Goal: Task Accomplishment & Management: Manage account settings

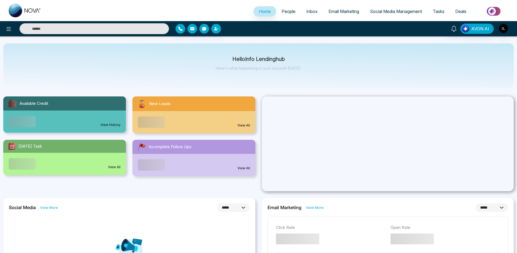
select select "*"
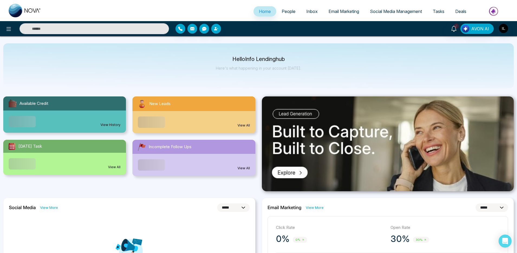
click at [337, 10] on span "Email Marketing" at bounding box center [344, 11] width 31 height 5
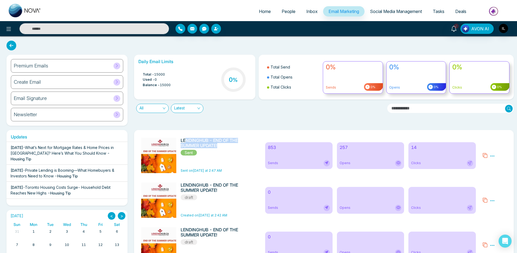
drag, startPoint x: 225, startPoint y: 148, endPoint x: 187, endPoint y: 142, distance: 37.8
click at [187, 142] on h6 "LENDINGHUB - END OF THE SUMMER UPDATE!" at bounding box center [210, 143] width 59 height 10
drag, startPoint x: 189, startPoint y: 172, endPoint x: 221, endPoint y: 169, distance: 32.0
click at [221, 169] on span "Sent on Today at 2:47 AM" at bounding box center [201, 171] width 41 height 4
click at [492, 157] on icon at bounding box center [492, 156] width 5 height 5
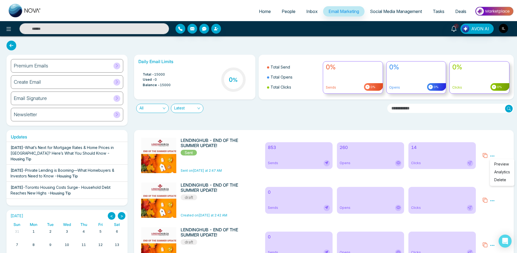
click at [498, 171] on link "Analytics" at bounding box center [502, 172] width 16 height 5
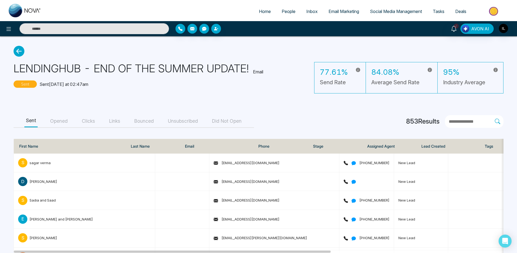
click at [458, 119] on input "text" at bounding box center [471, 121] width 47 height 7
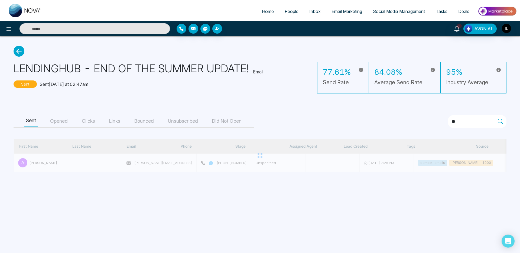
type input "*"
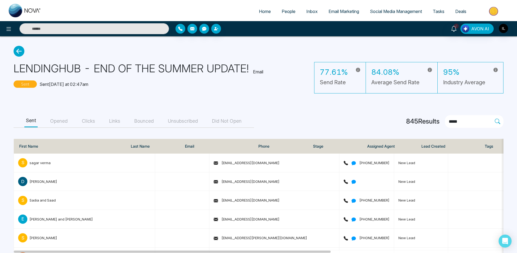
type input "*****"
click at [70, 20] on div "Home People Inbox Email Marketing Social Media Management Tasks Deals" at bounding box center [258, 10] width 517 height 21
click at [71, 22] on div "2 AVON AI" at bounding box center [258, 28] width 517 height 15
click at [69, 30] on input "text" at bounding box center [95, 28] width 150 height 11
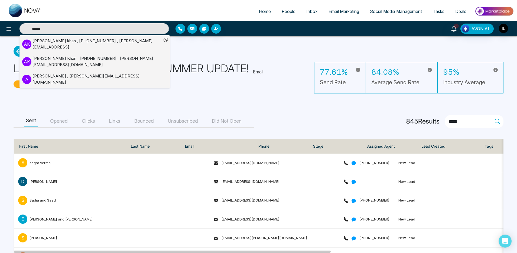
type input "******"
click at [112, 59] on div "Adnan Khan , +919616174444 , adnan@mmnovatech.com" at bounding box center [97, 62] width 129 height 12
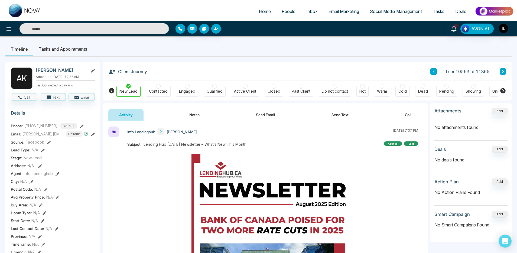
click at [291, 11] on span "People" at bounding box center [289, 11] width 14 height 5
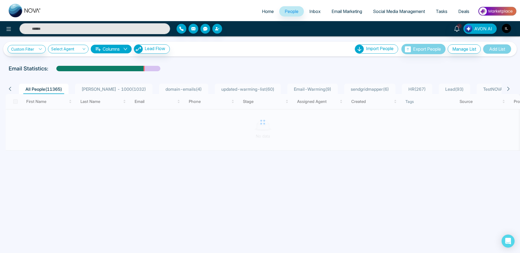
click at [104, 85] on li "ADNAN - 1000 ( 1032 )" at bounding box center [113, 89] width 77 height 10
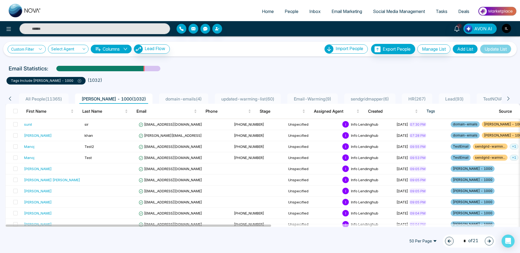
click at [40, 48] on icon at bounding box center [40, 49] width 4 height 4
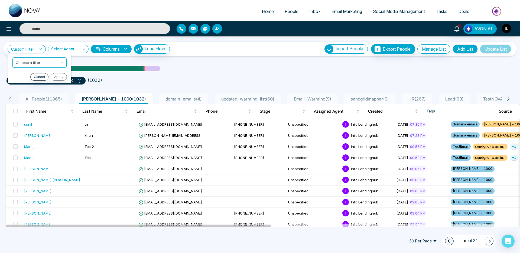
click at [36, 59] on input "search" at bounding box center [38, 62] width 44 height 8
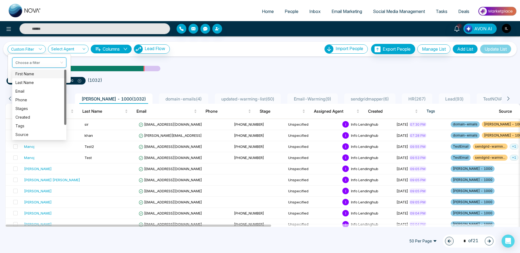
click at [31, 76] on div "First Name" at bounding box center [39, 74] width 48 height 6
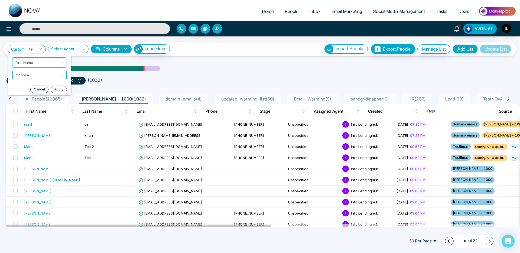
click at [33, 77] on input "search" at bounding box center [38, 74] width 44 height 8
click at [31, 84] on div "Start with" at bounding box center [40, 86] width 48 height 6
click at [30, 87] on input "text" at bounding box center [39, 88] width 54 height 10
type input "***"
click at [63, 100] on button "Apply" at bounding box center [58, 102] width 16 height 8
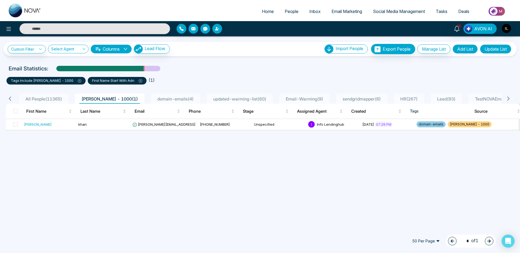
click at [139, 82] on icon at bounding box center [141, 81] width 4 height 4
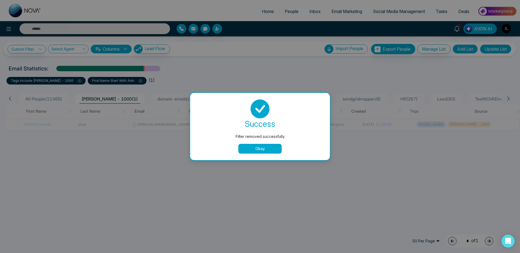
click at [246, 156] on div "success Filter removed successfully Okay" at bounding box center [260, 126] width 140 height 67
click at [247, 154] on div "success Filter removed successfully Okay" at bounding box center [260, 126] width 140 height 67
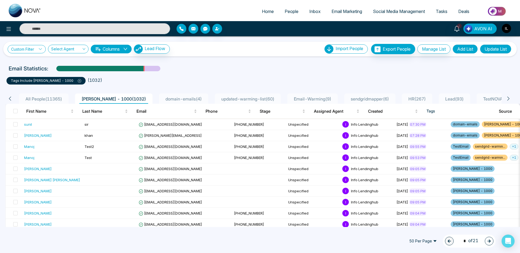
click at [41, 49] on icon at bounding box center [40, 49] width 4 height 4
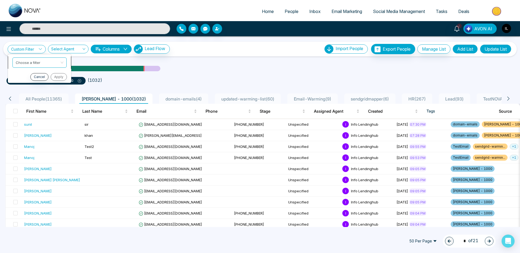
click at [40, 64] on input "search" at bounding box center [38, 62] width 44 height 8
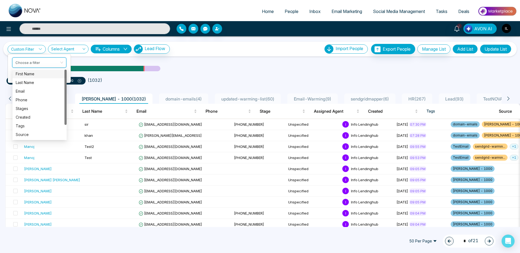
click at [43, 75] on div "First Name" at bounding box center [40, 74] width 48 height 6
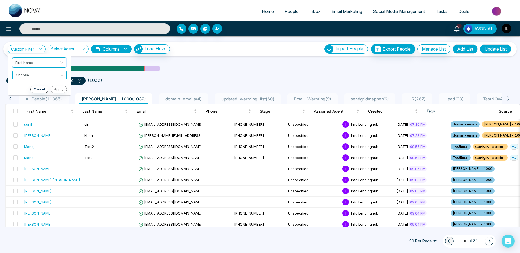
click at [42, 79] on span at bounding box center [38, 75] width 44 height 10
click at [41, 83] on div "Start with" at bounding box center [39, 86] width 54 height 9
click at [40, 86] on input "text" at bounding box center [39, 88] width 54 height 10
type input "***"
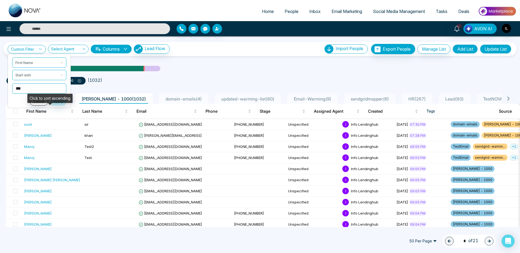
click at [59, 103] on div "Click to sort ascending" at bounding box center [49, 100] width 45 height 13
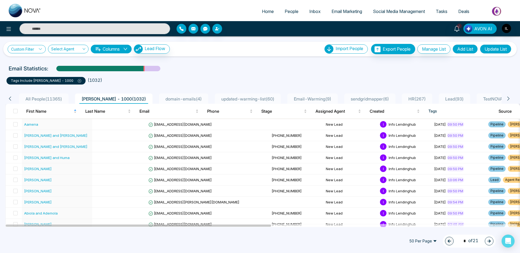
click at [34, 48] on link "Custom Filter" at bounding box center [27, 49] width 38 height 8
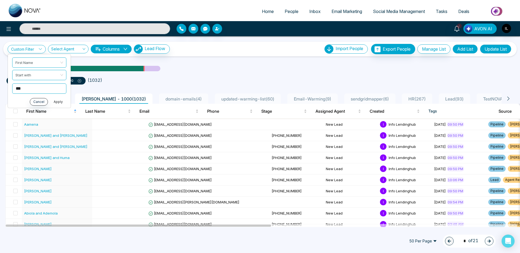
click at [62, 104] on button "Apply" at bounding box center [58, 102] width 16 height 8
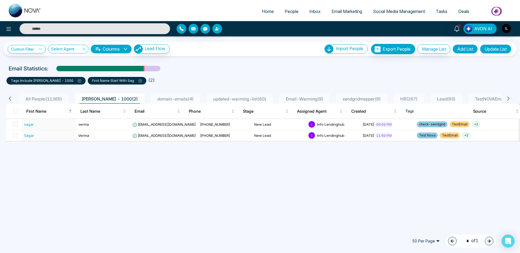
click at [337, 11] on span "Email Marketing" at bounding box center [347, 11] width 31 height 5
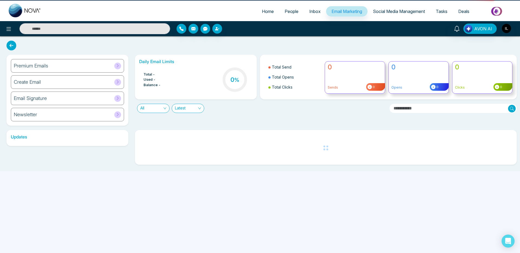
click at [350, 12] on span "Email Marketing" at bounding box center [347, 11] width 31 height 5
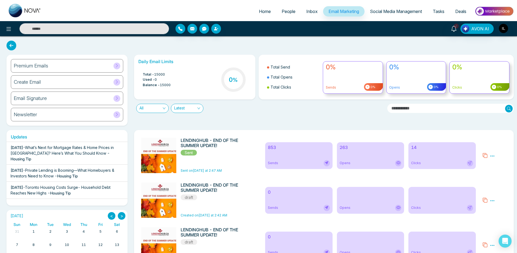
click at [294, 11] on link "People" at bounding box center [288, 11] width 25 height 10
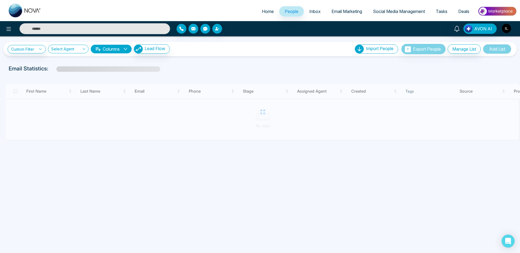
click at [508, 27] on img "button" at bounding box center [506, 28] width 9 height 9
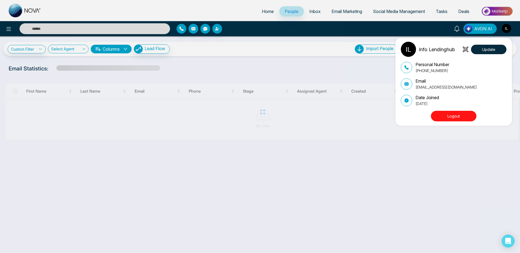
click at [458, 118] on button "Logout" at bounding box center [454, 116] width 46 height 11
